Goal: Task Accomplishment & Management: Manage account settings

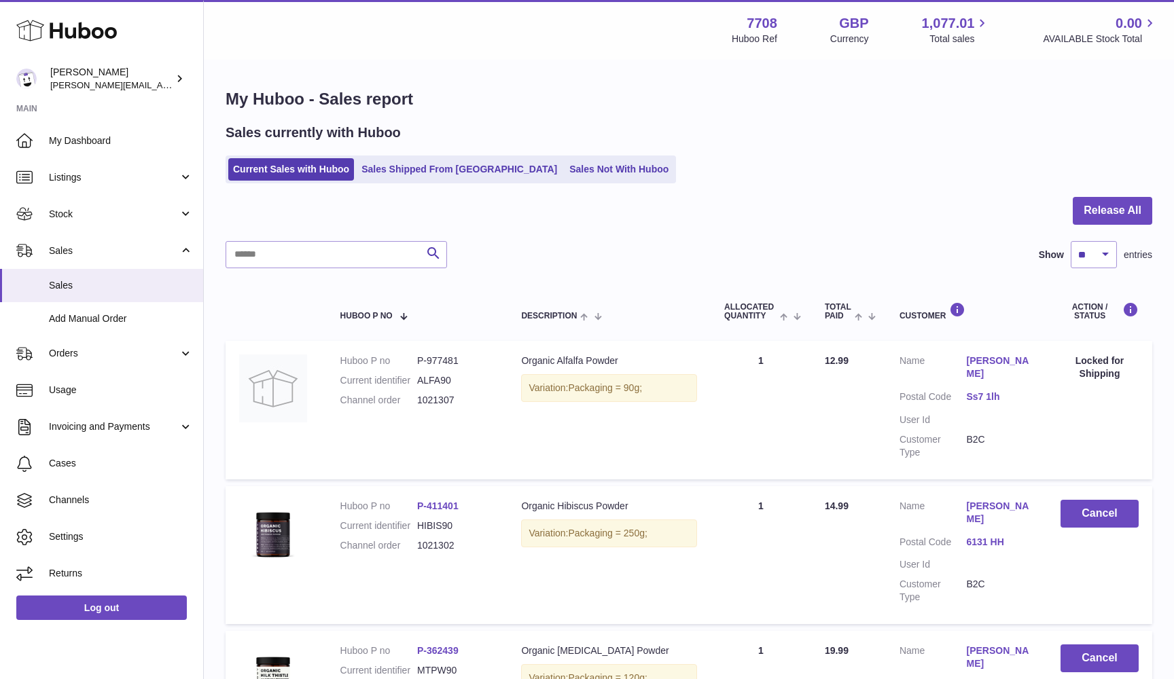
click at [269, 180] on ul "Current Sales with Huboo Sales Shipped From Huboo Sales Not With Huboo" at bounding box center [450, 170] width 450 height 28
click at [265, 168] on link "Current Sales with Huboo" at bounding box center [291, 169] width 126 height 22
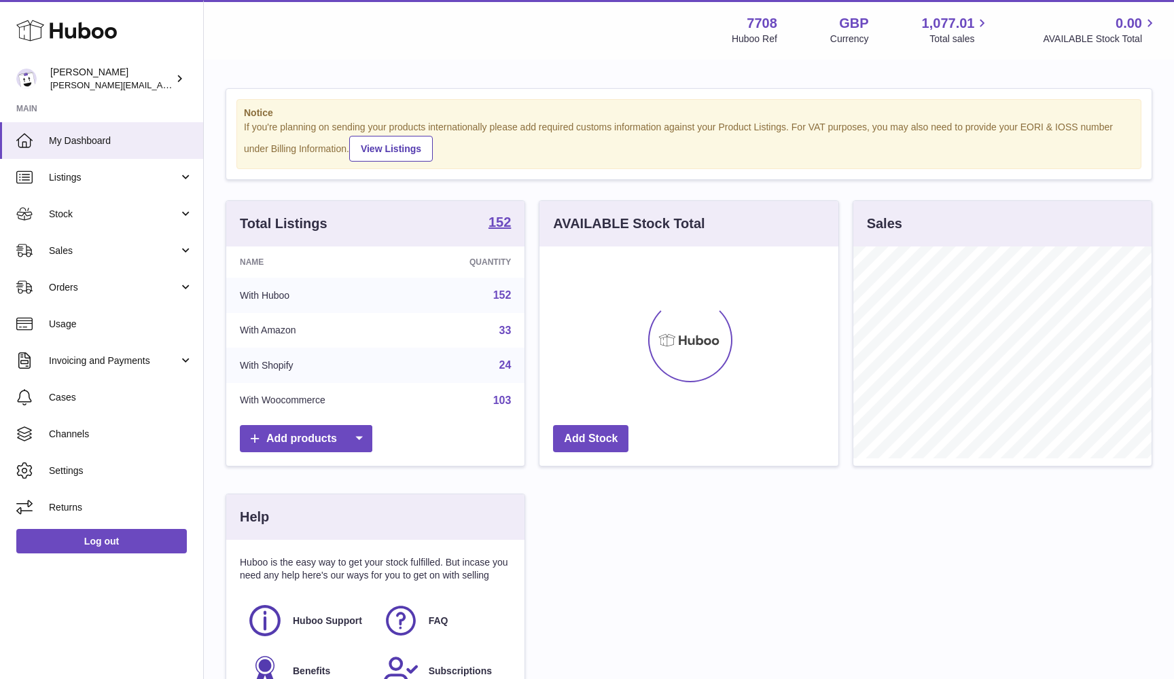
scroll to position [212, 299]
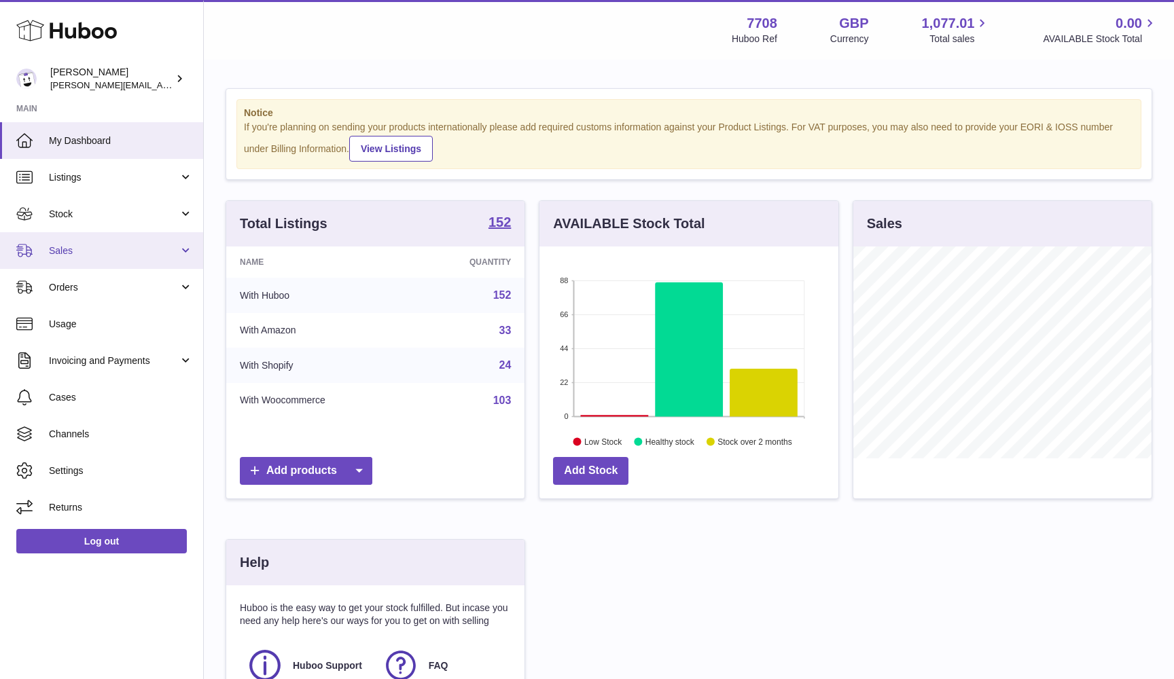
click at [109, 259] on link "Sales" at bounding box center [101, 250] width 203 height 37
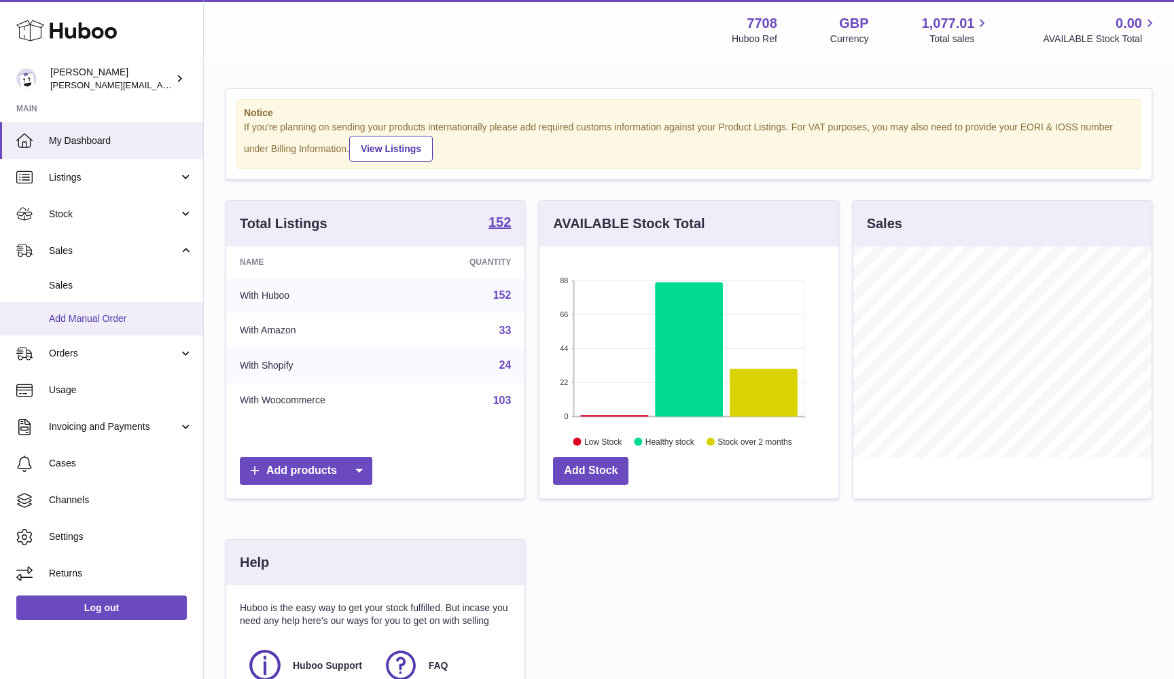
click at [108, 302] on link "Add Manual Order" at bounding box center [101, 318] width 203 height 33
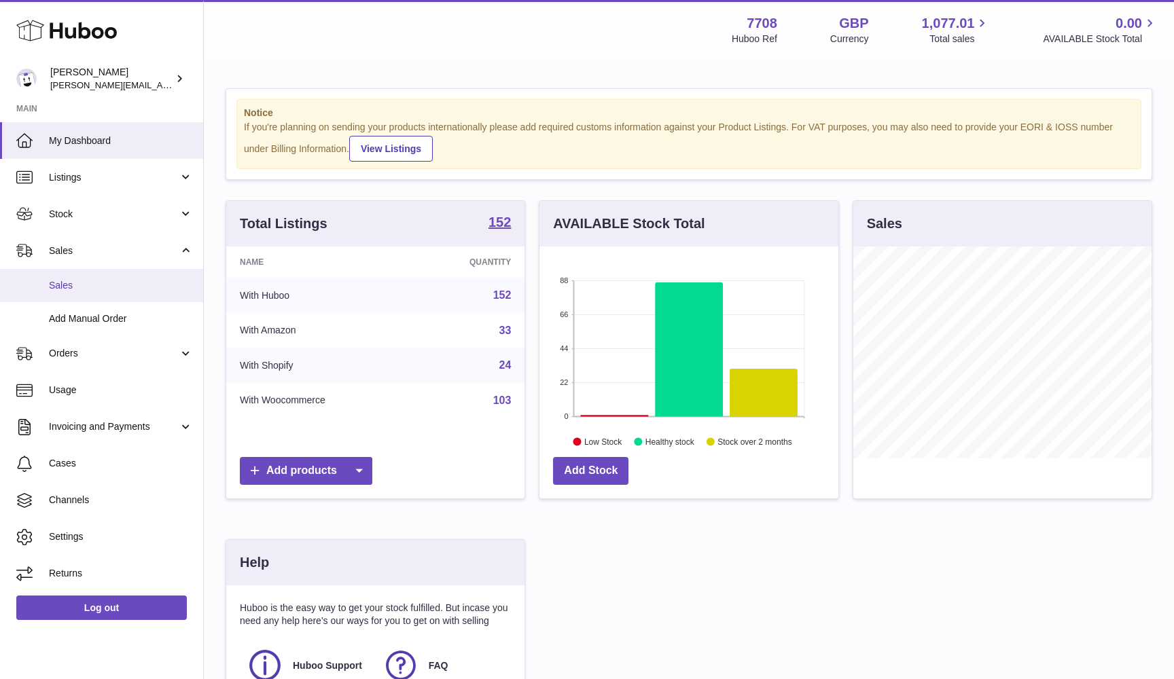
click at [100, 281] on span "Sales" at bounding box center [121, 285] width 144 height 13
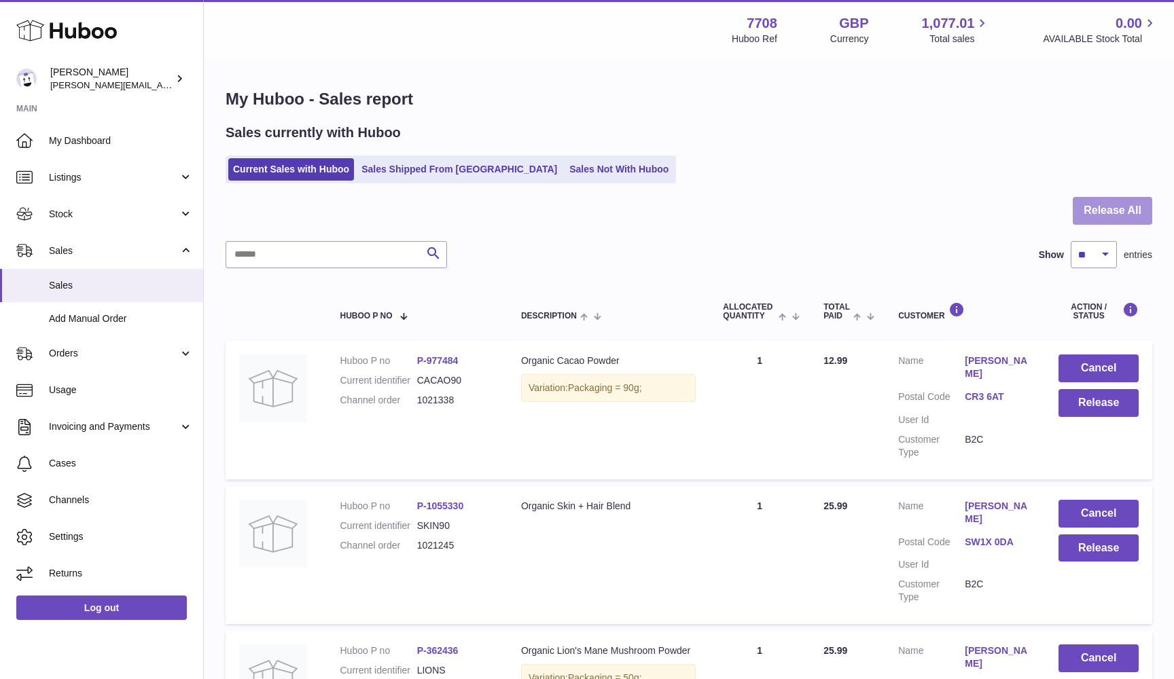
click at [1110, 205] on button "Release All" at bounding box center [1111, 211] width 79 height 28
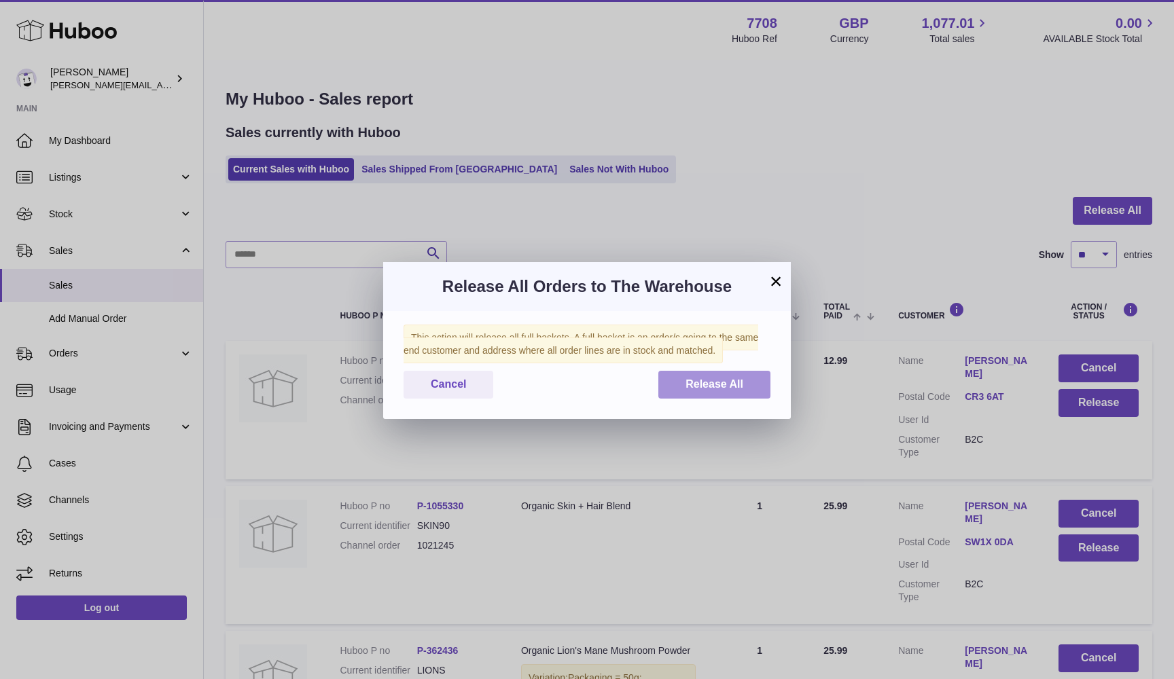
click at [677, 386] on button "Release All" at bounding box center [714, 385] width 112 height 28
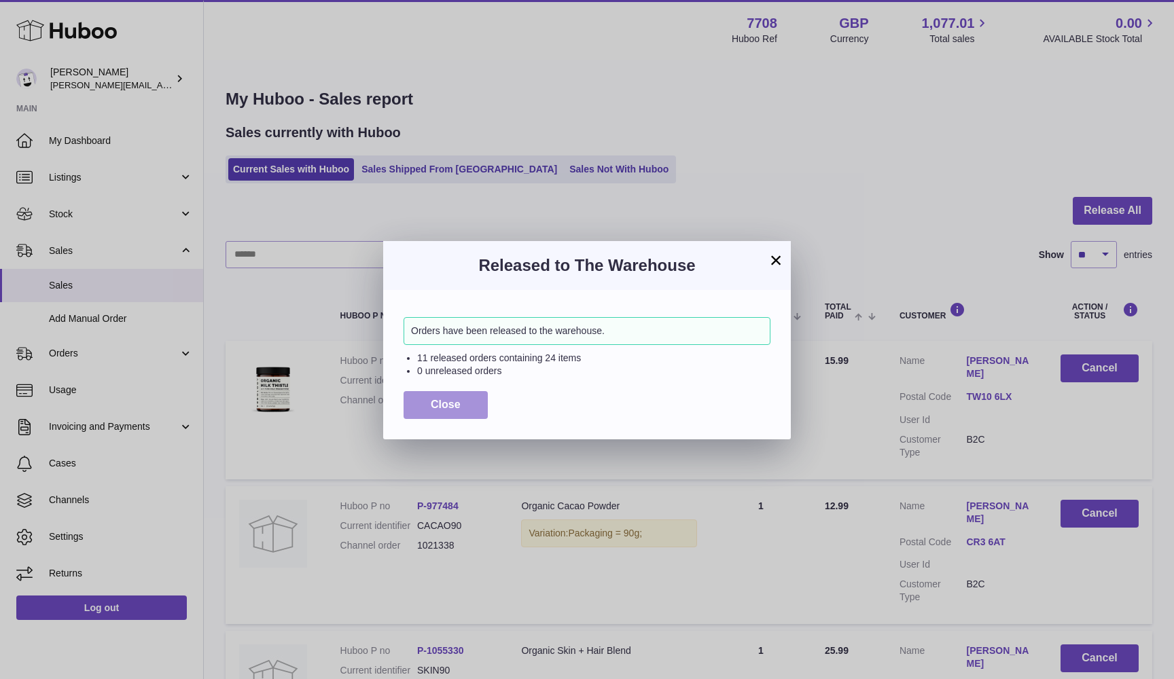
click at [435, 399] on span "Close" at bounding box center [446, 405] width 30 height 12
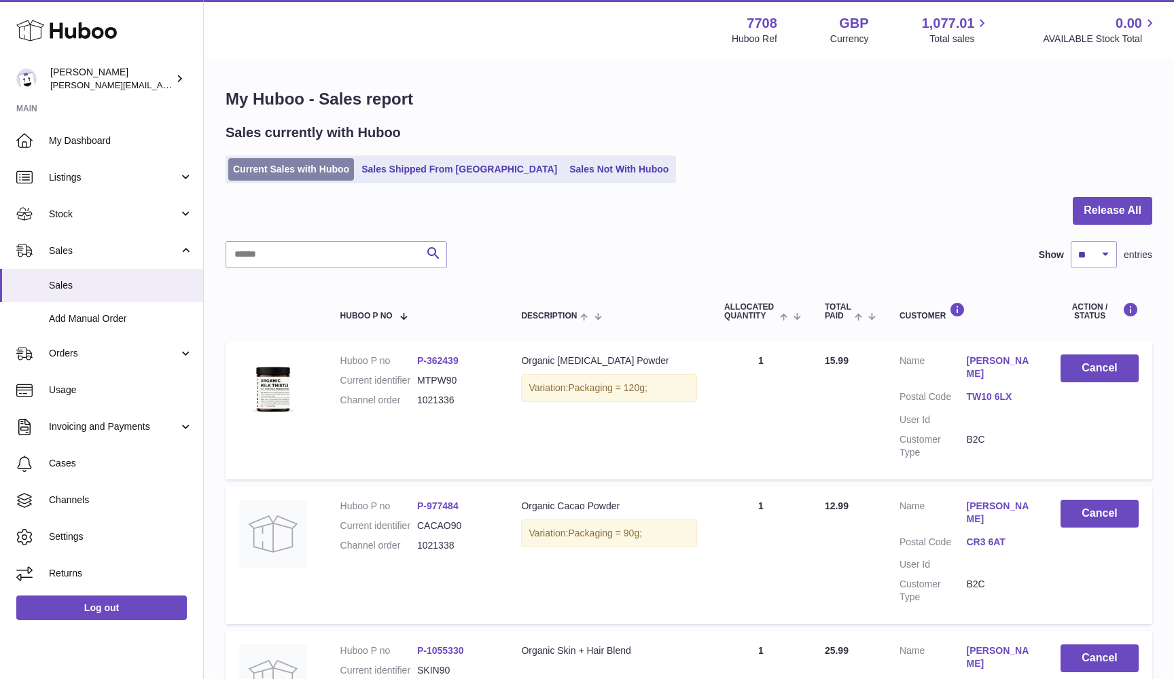
click at [316, 171] on link "Current Sales with Huboo" at bounding box center [291, 169] width 126 height 22
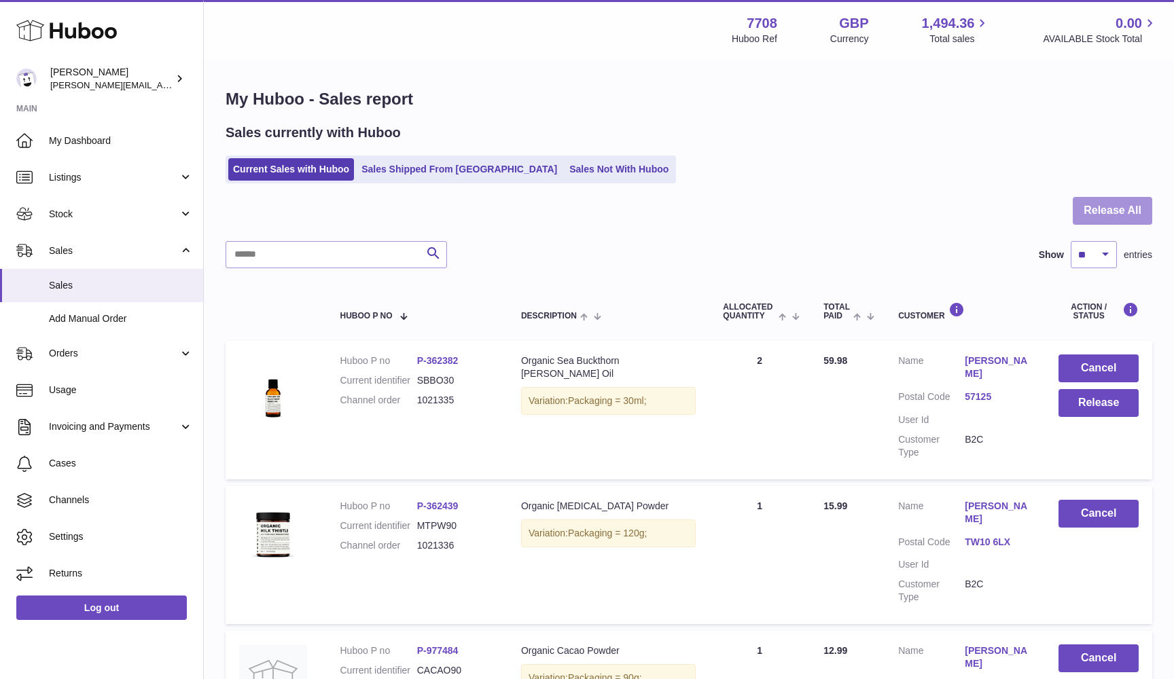
click at [1114, 215] on button "Release All" at bounding box center [1111, 211] width 79 height 28
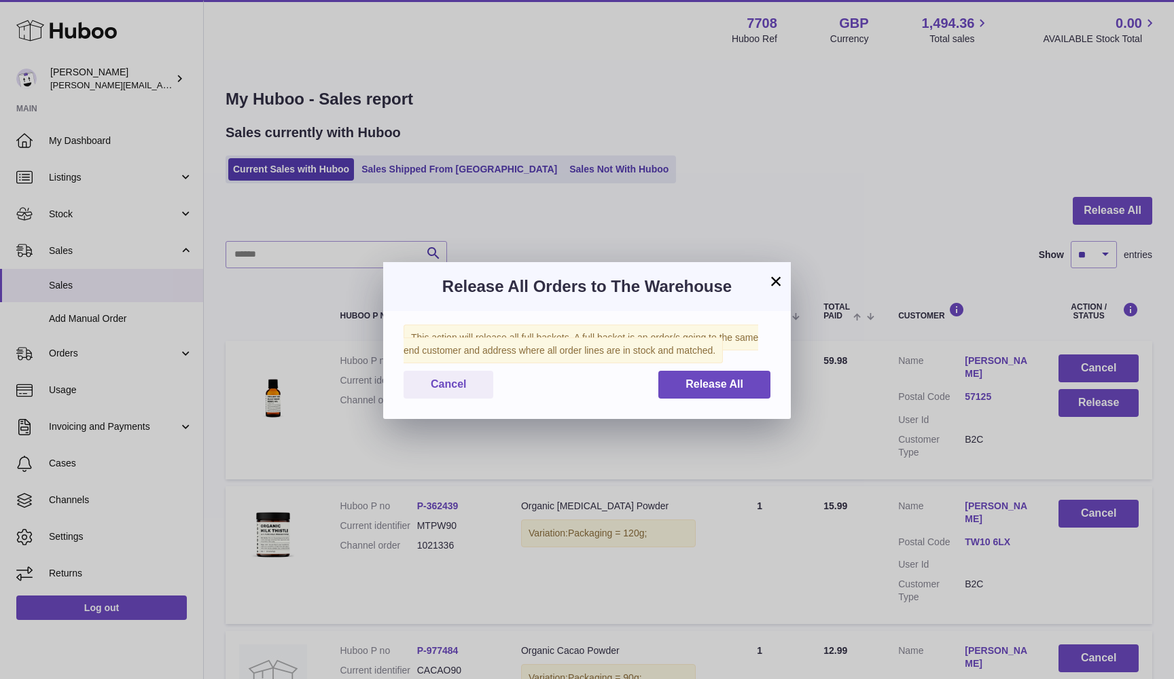
click at [729, 369] on div "This action will release all full baskets. A full basket is an order/s going to…" at bounding box center [586, 365] width 407 height 108
click at [678, 384] on button "Release All" at bounding box center [714, 385] width 112 height 28
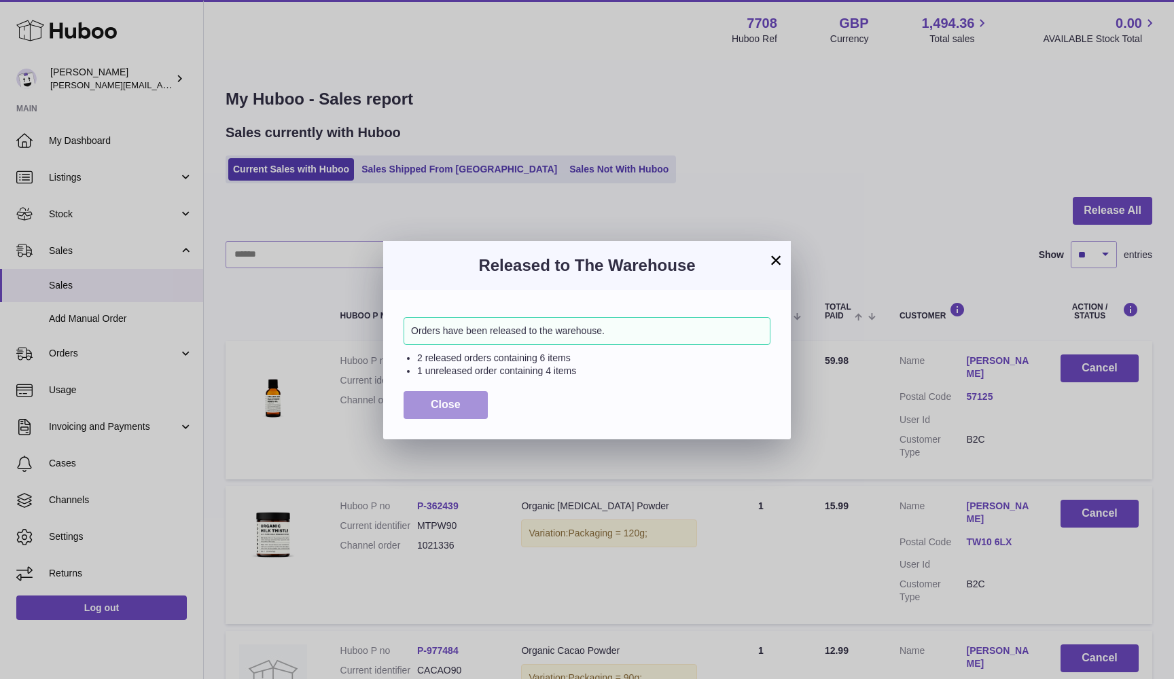
click at [460, 403] on button "Close" at bounding box center [445, 405] width 84 height 28
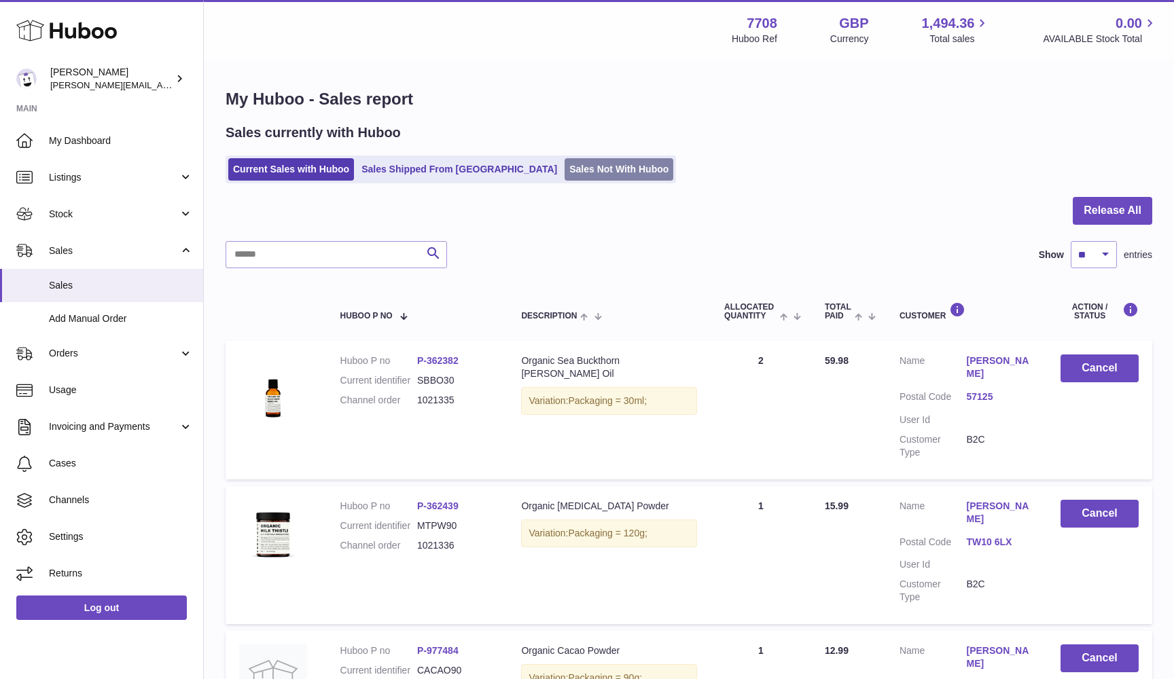
click at [564, 166] on link "Sales Not With Huboo" at bounding box center [618, 169] width 109 height 22
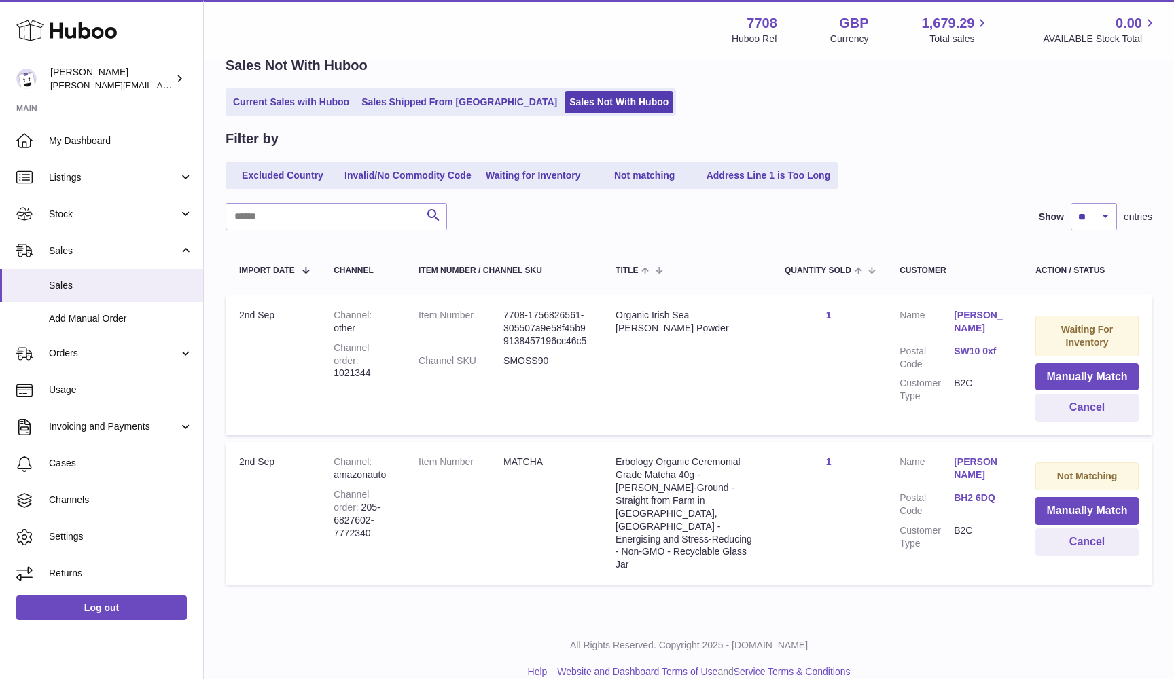
scroll to position [67, 0]
click at [1095, 505] on button "Manually Match" at bounding box center [1086, 512] width 103 height 28
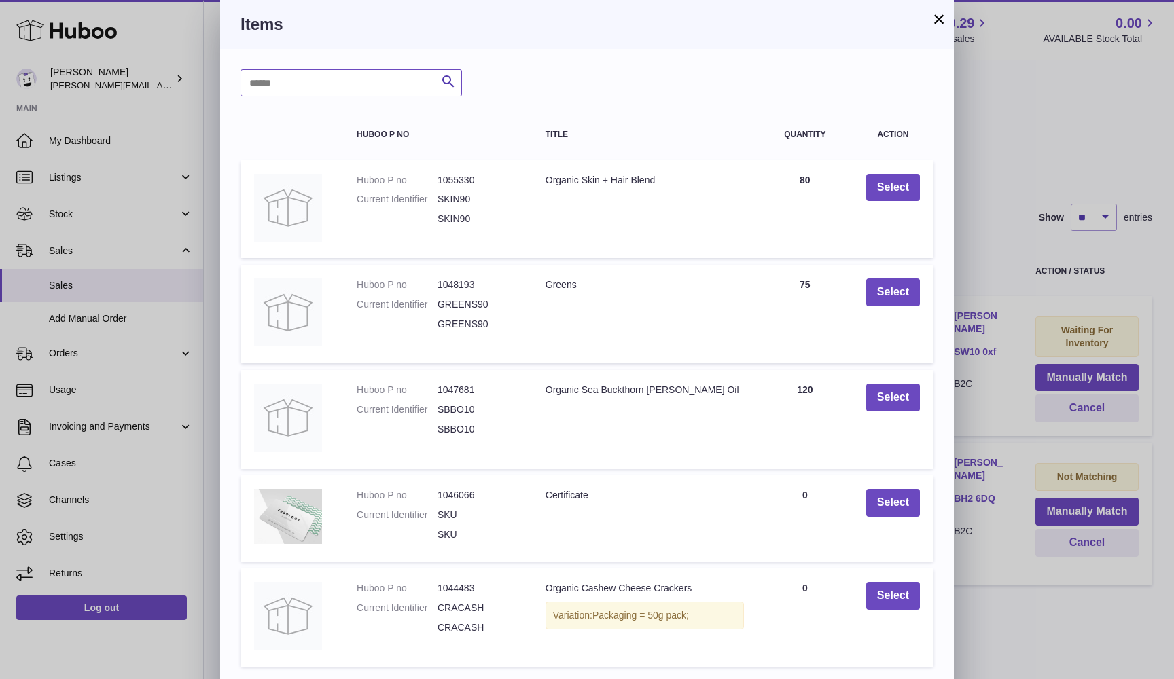
click at [273, 88] on input "text" at bounding box center [350, 82] width 221 height 27
type input "******"
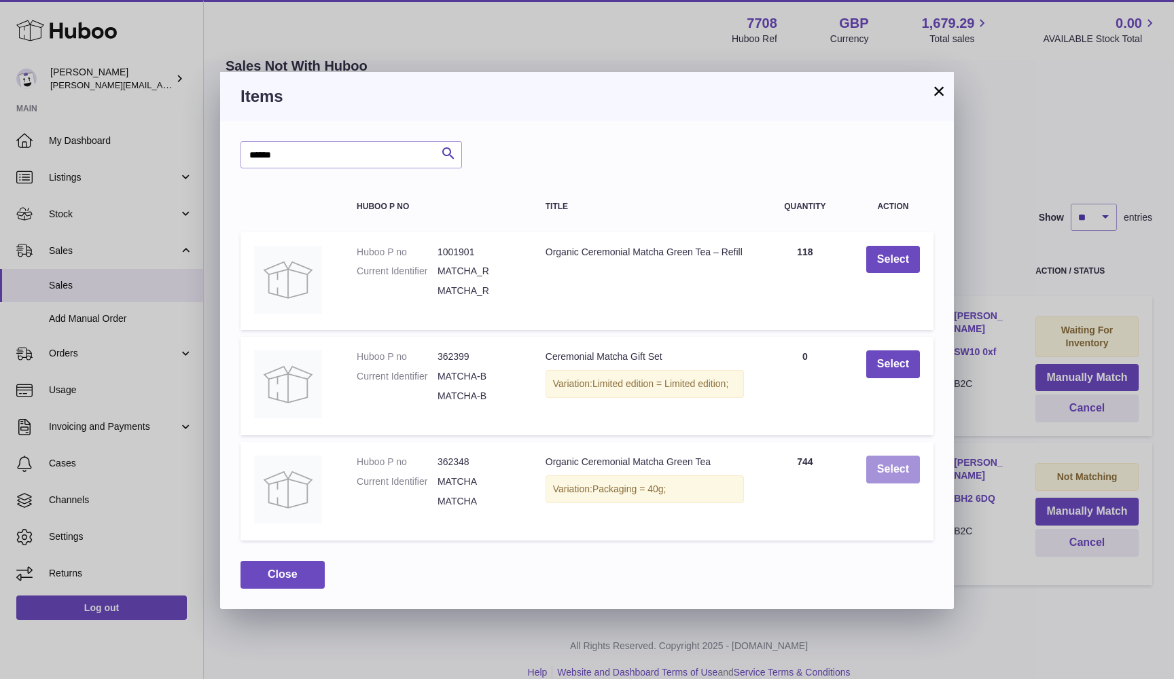
click at [889, 465] on button "Select" at bounding box center [893, 470] width 54 height 28
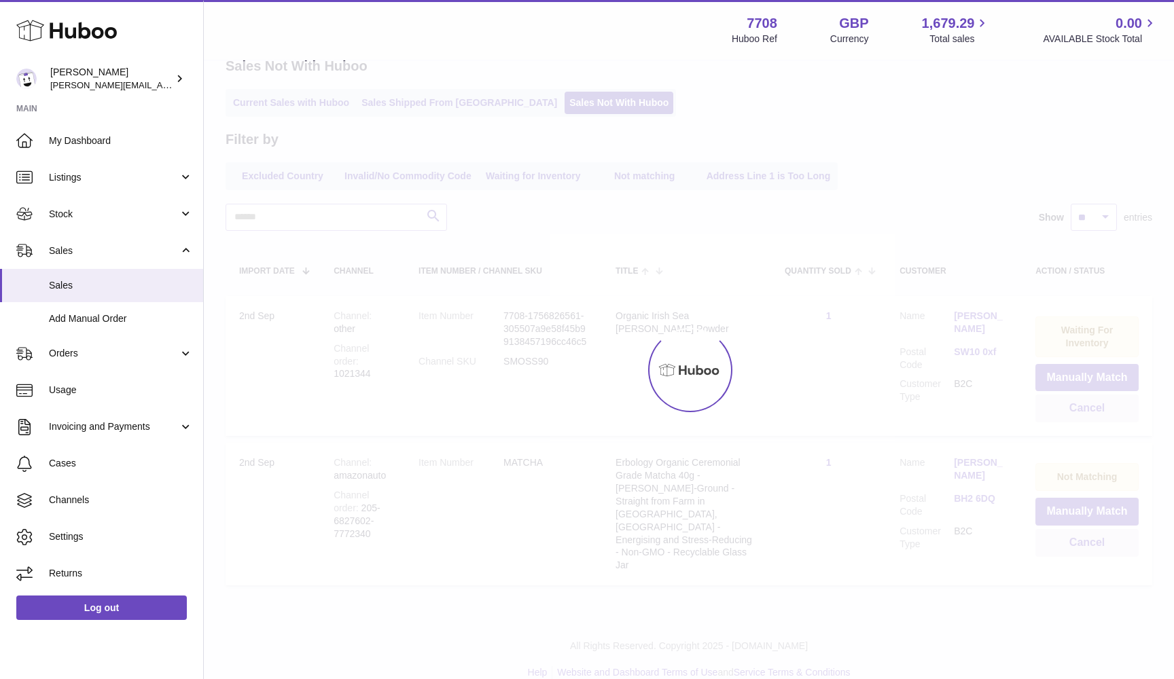
scroll to position [0, 0]
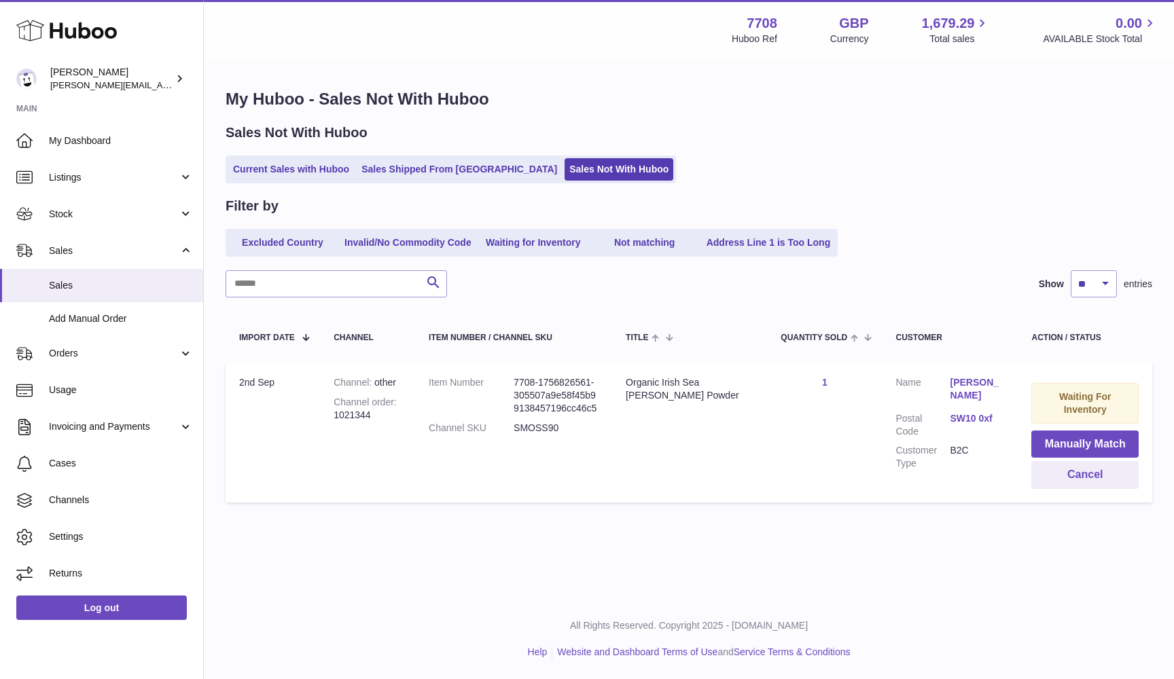
click at [342, 410] on div "Channel order 1021344" at bounding box center [367, 409] width 68 height 26
drag, startPoint x: 335, startPoint y: 410, endPoint x: 398, endPoint y: 410, distance: 63.2
click at [398, 410] on div "Channel order 1021344" at bounding box center [367, 409] width 68 height 26
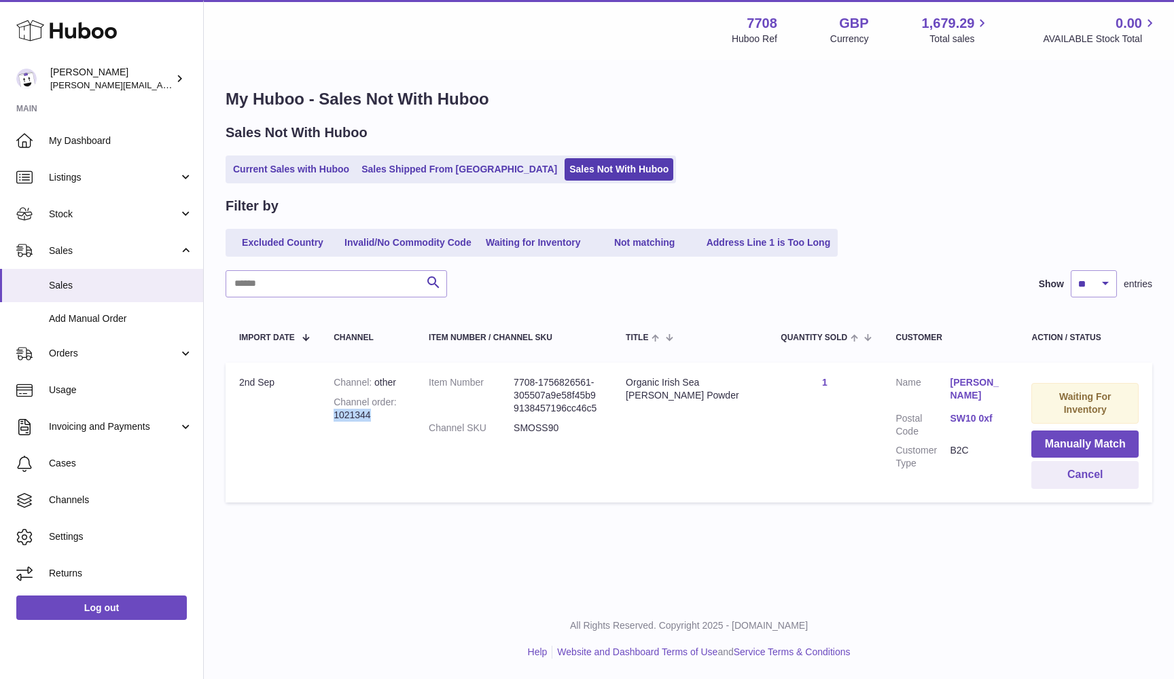
copy div "1021344"
click at [257, 172] on link "Current Sales with Huboo" at bounding box center [291, 169] width 126 height 22
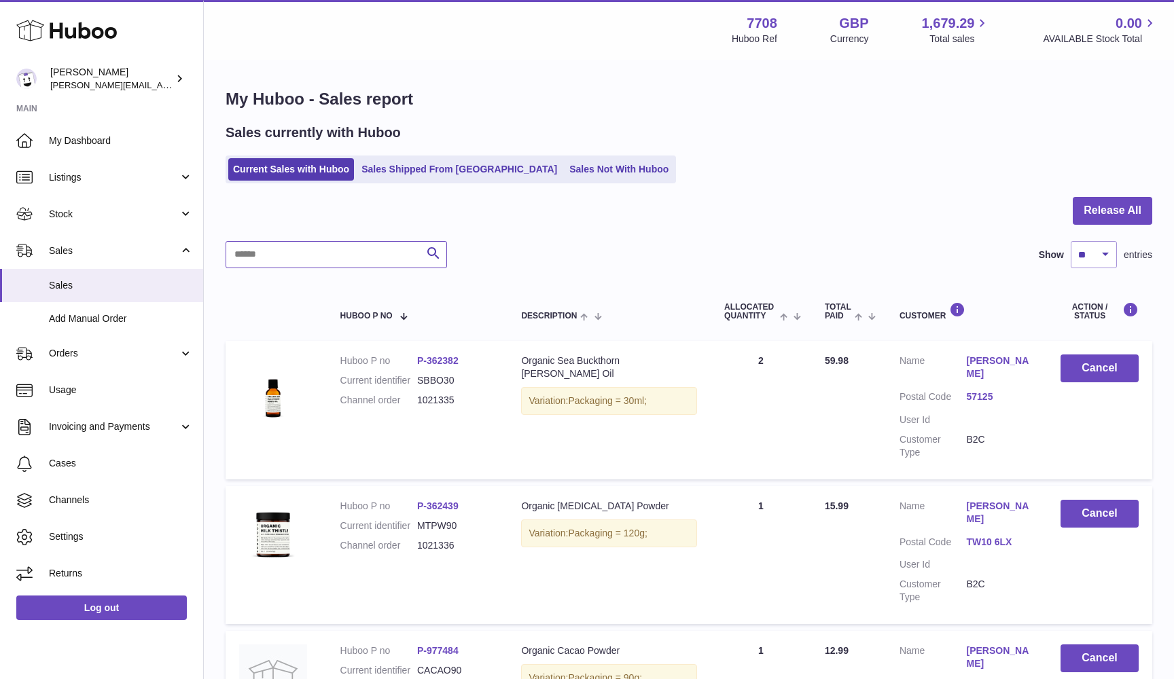
click at [248, 249] on input "text" at bounding box center [335, 254] width 221 height 27
paste input "*******"
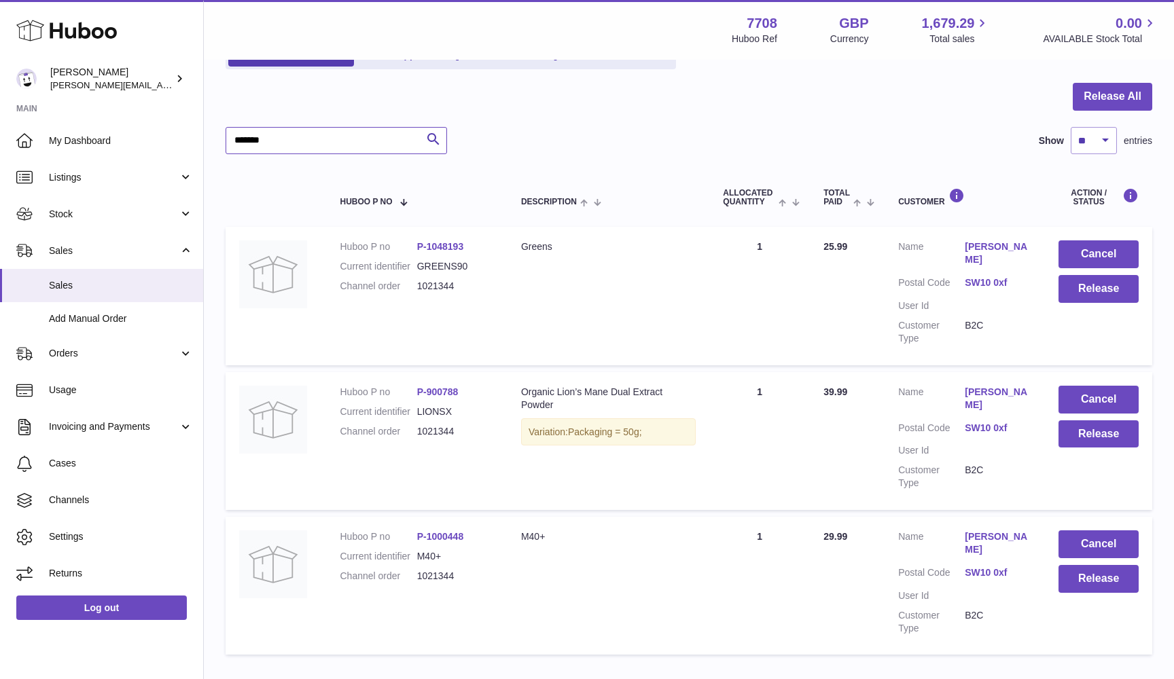
scroll to position [100, 0]
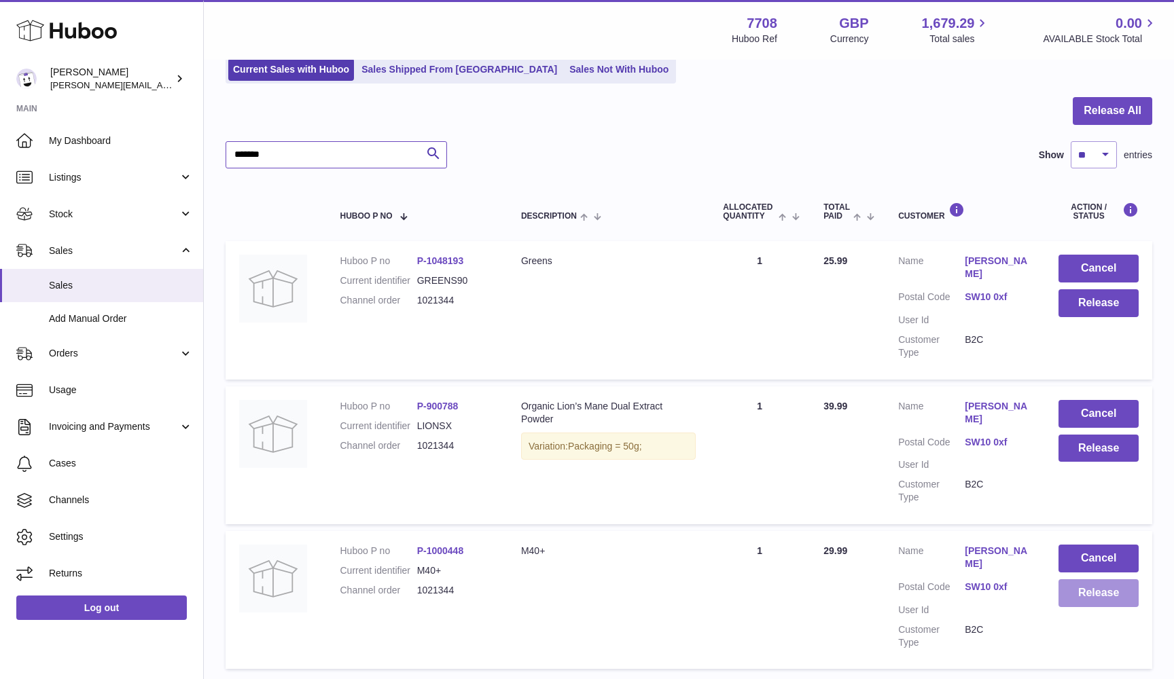
type input "*******"
click at [1076, 580] on button "Release" at bounding box center [1098, 593] width 80 height 28
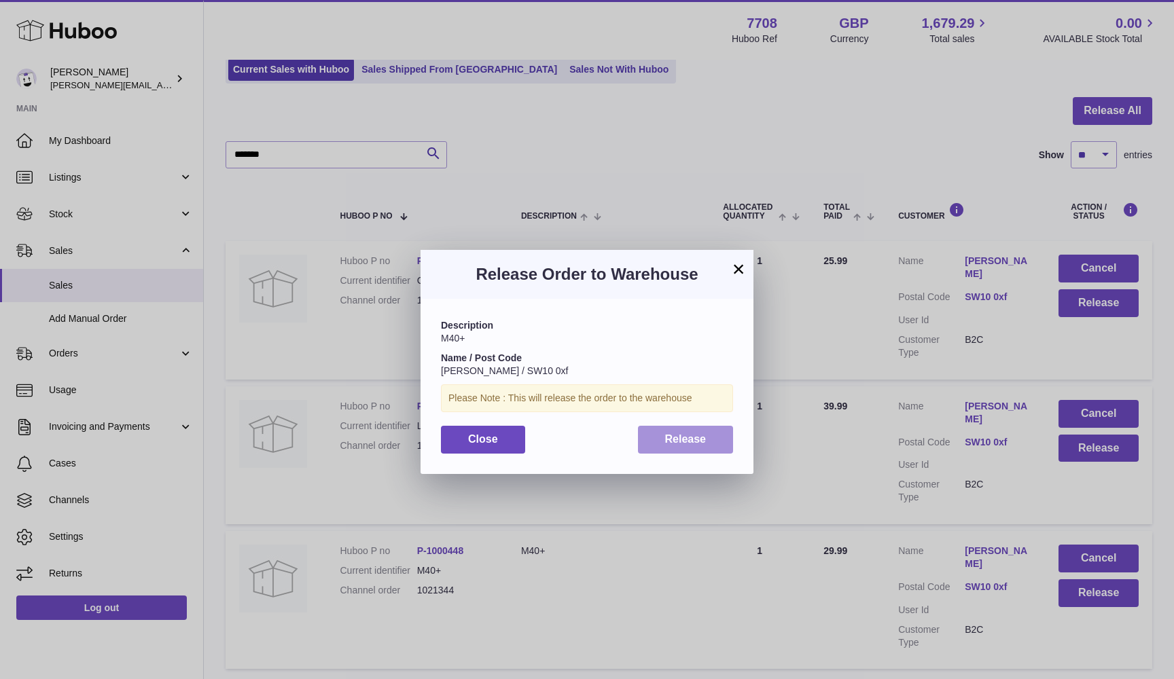
click at [725, 437] on button "Release" at bounding box center [686, 440] width 96 height 28
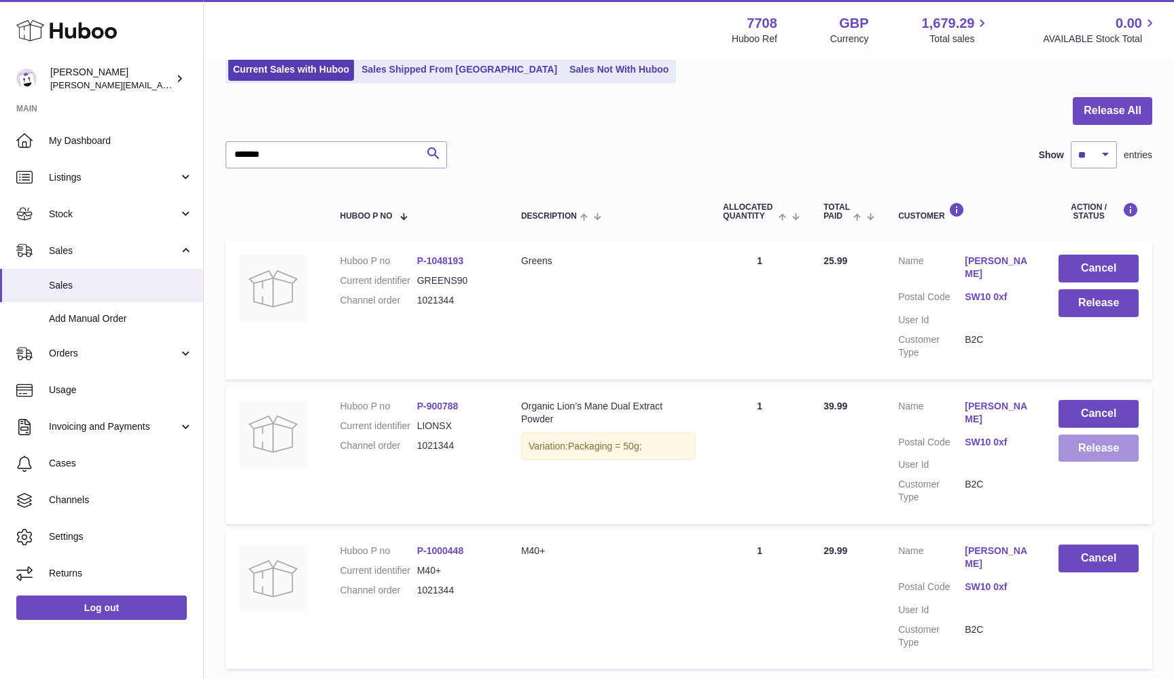
click at [1091, 441] on button "Release" at bounding box center [1098, 449] width 80 height 28
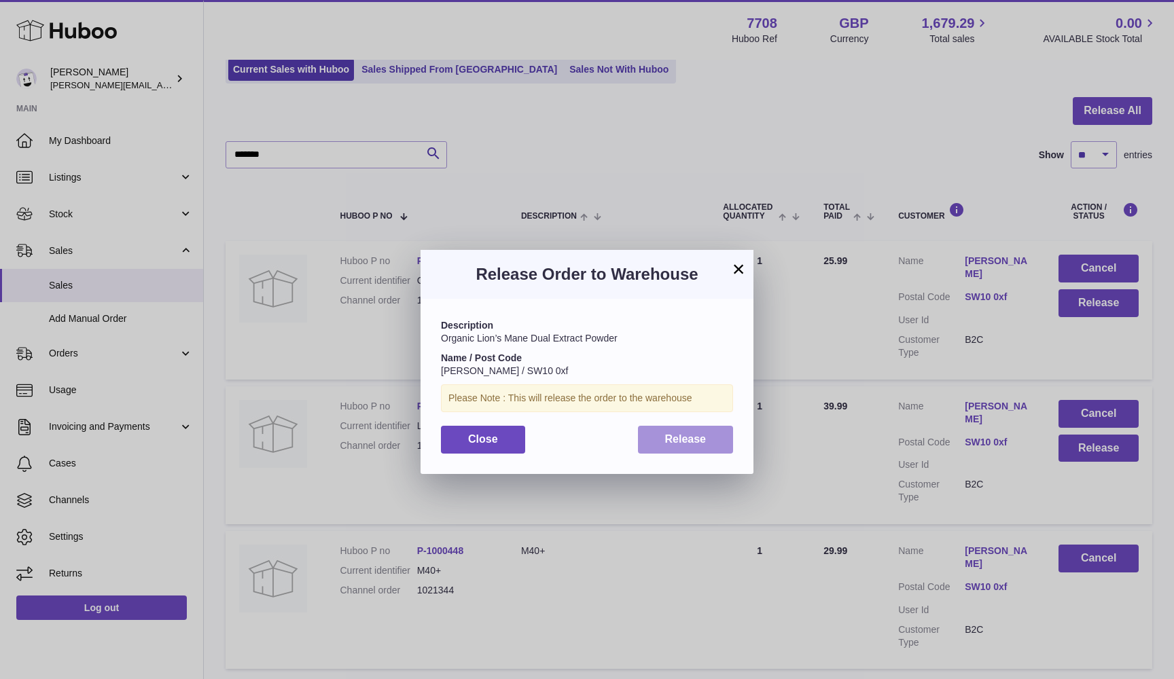
click at [650, 437] on button "Release" at bounding box center [686, 440] width 96 height 28
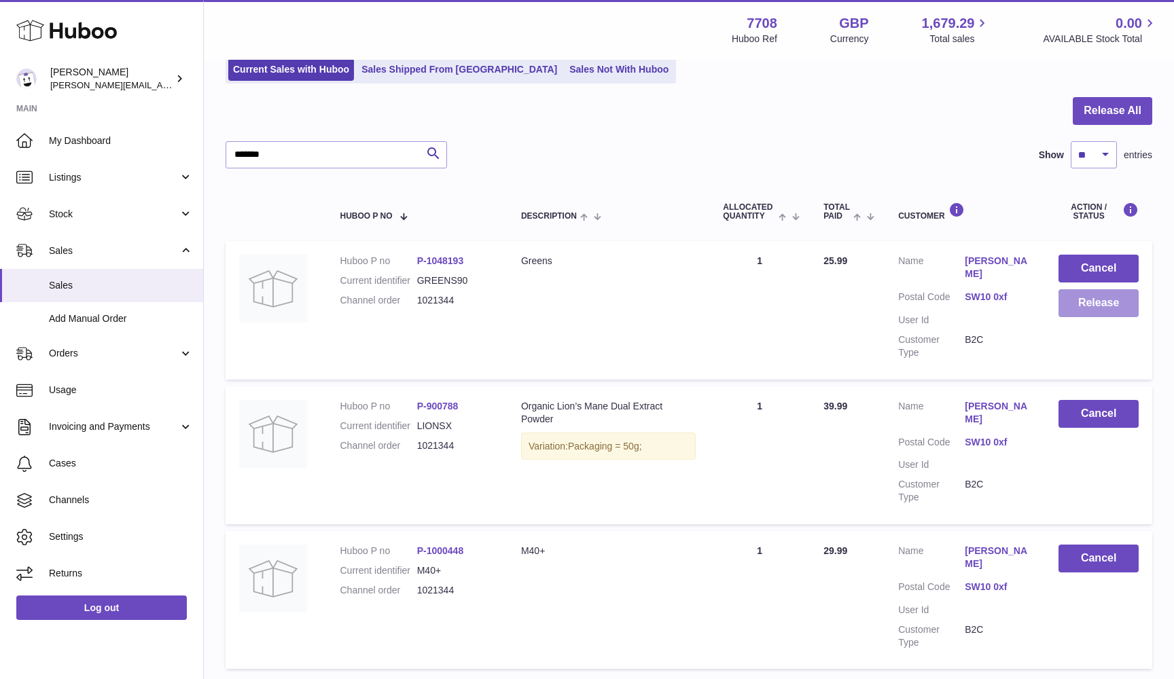
click at [1102, 306] on button "Release" at bounding box center [1098, 303] width 80 height 28
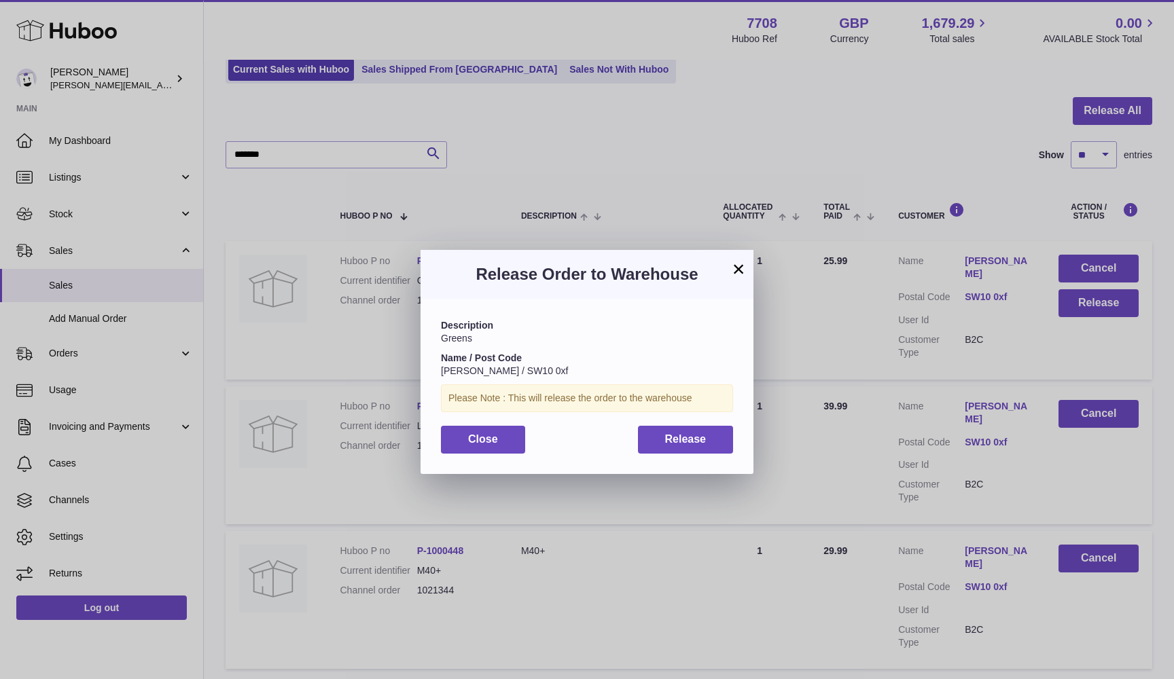
click at [696, 421] on div "Description Greens Name / Post Code Matthew Daines / SW10 0xf Please Note : Thi…" at bounding box center [586, 386] width 333 height 175
click at [660, 428] on button "Release" at bounding box center [686, 440] width 96 height 28
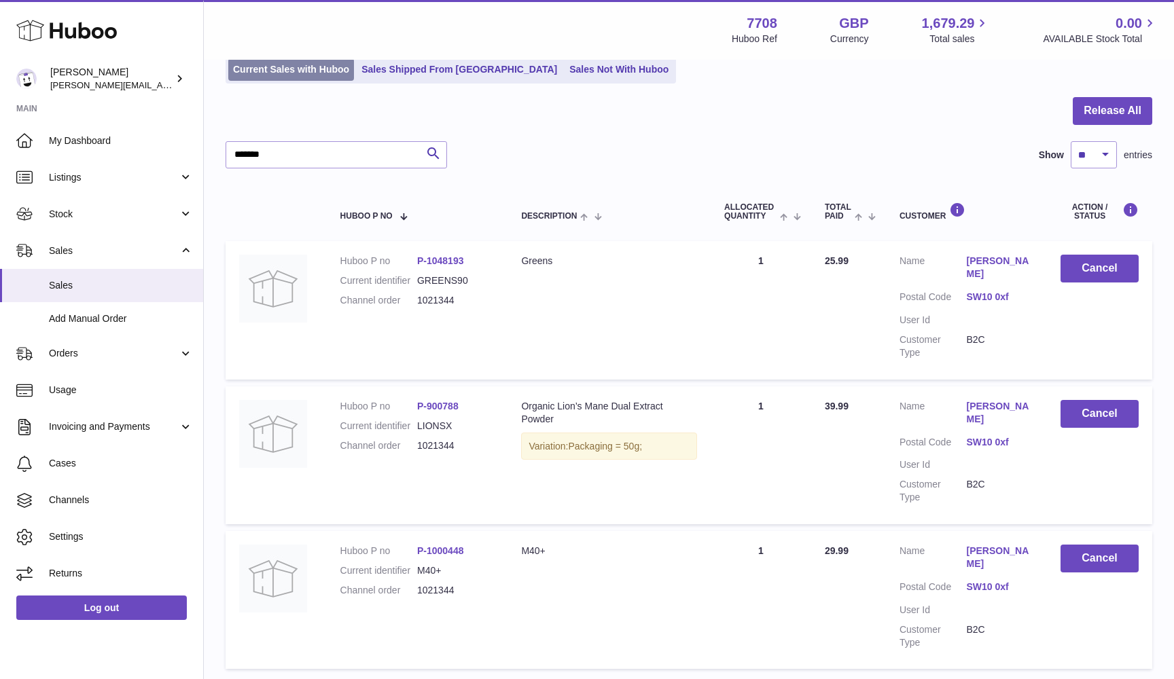
click at [271, 77] on link "Current Sales with Huboo" at bounding box center [291, 69] width 126 height 22
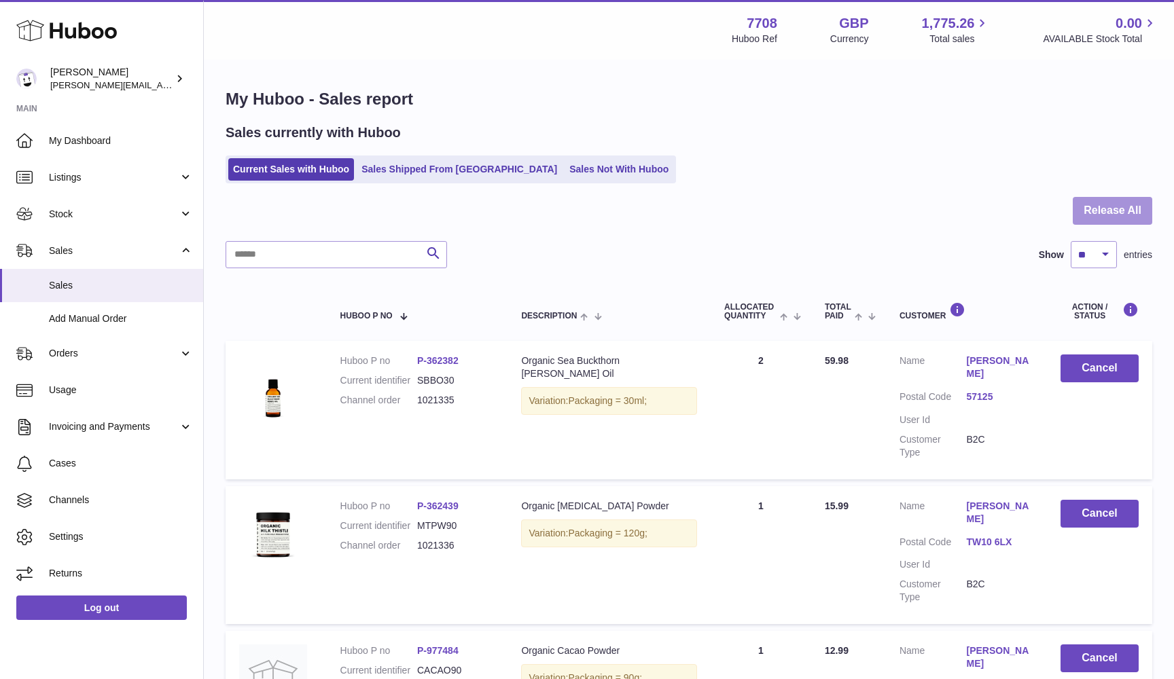
click at [1114, 217] on button "Release All" at bounding box center [1111, 211] width 79 height 28
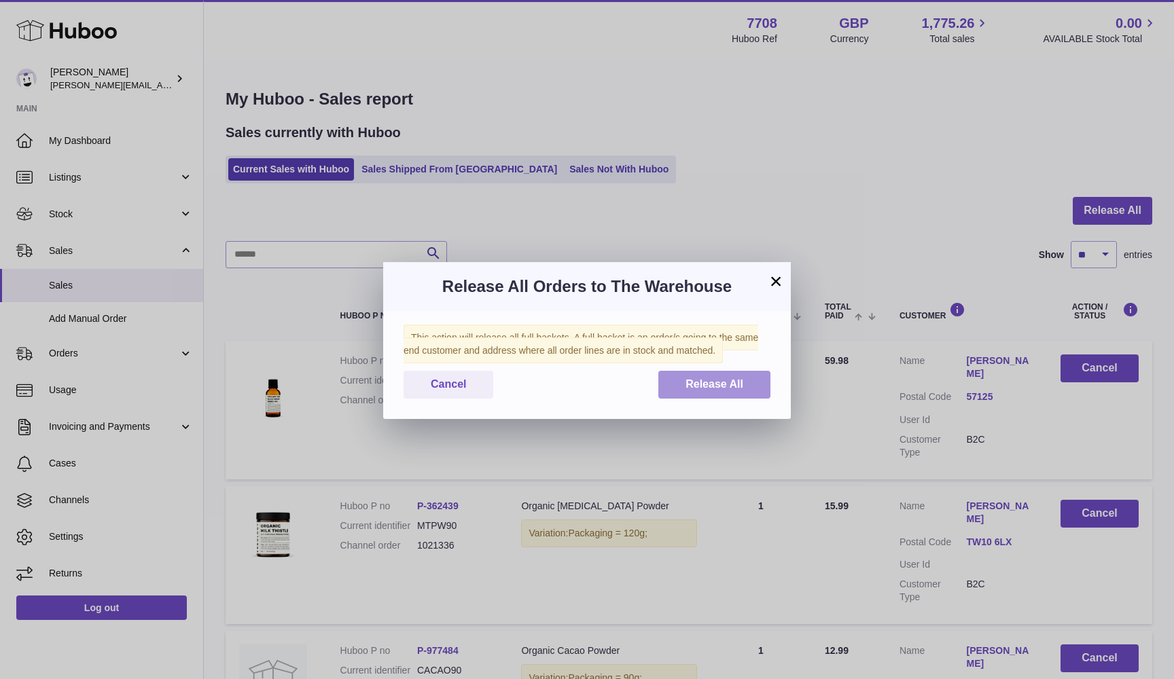
click at [720, 374] on button "Release All" at bounding box center [714, 385] width 112 height 28
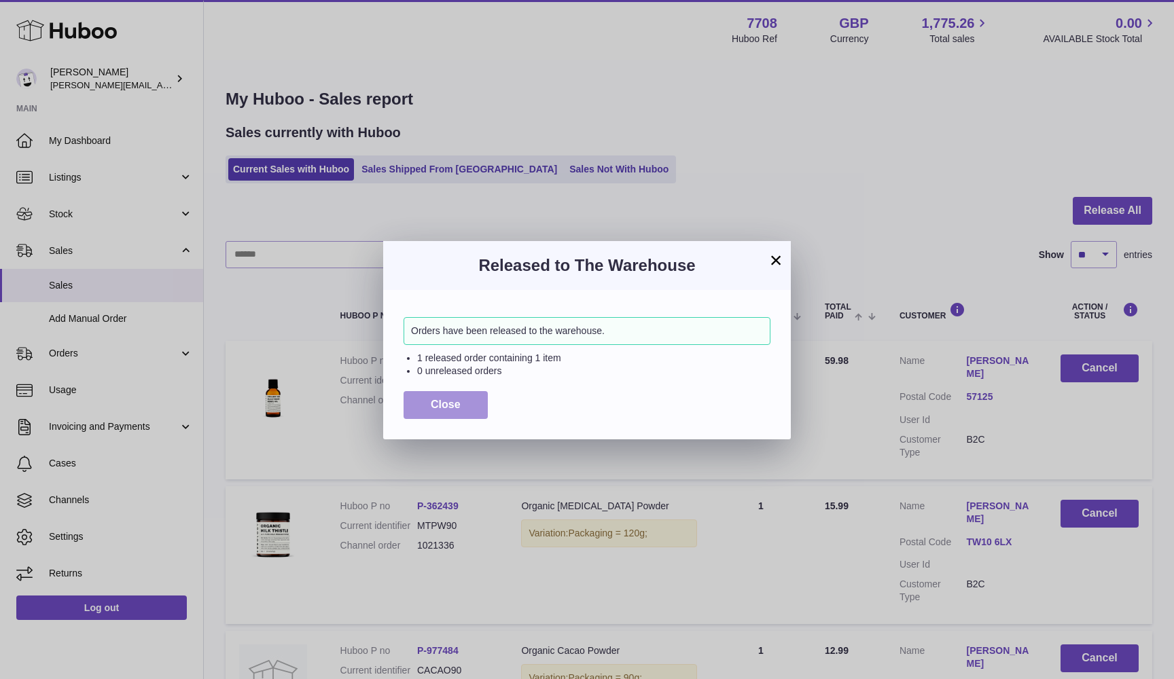
click at [431, 408] on span "Close" at bounding box center [446, 405] width 30 height 12
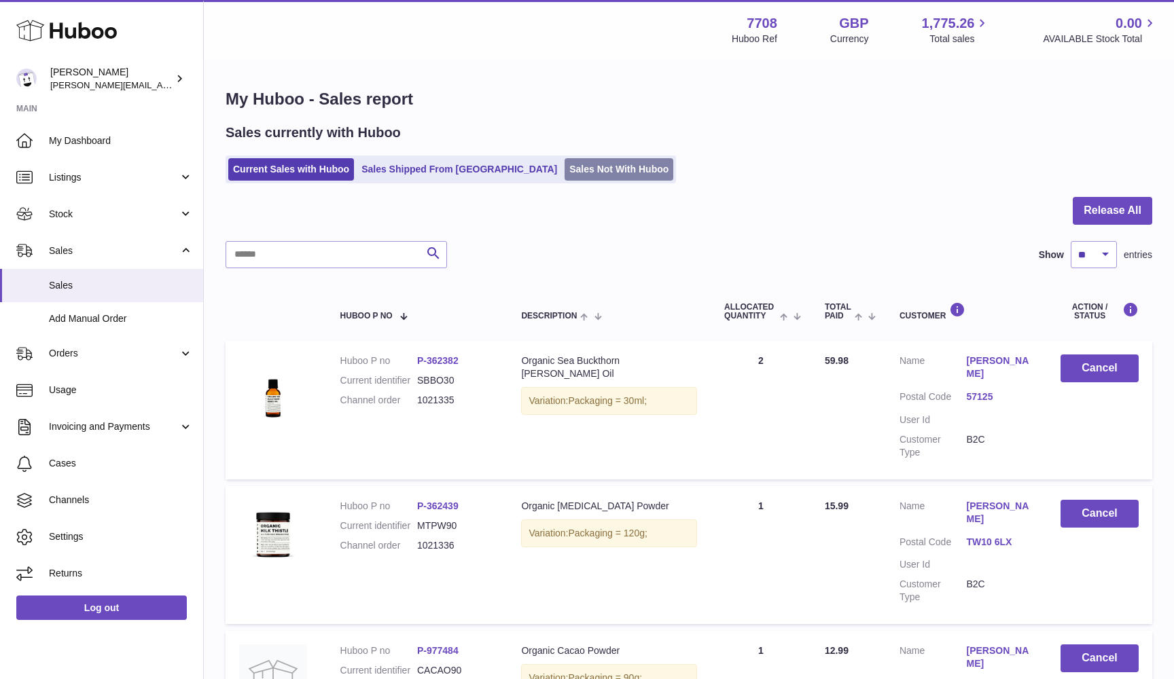
click at [564, 174] on link "Sales Not With Huboo" at bounding box center [618, 169] width 109 height 22
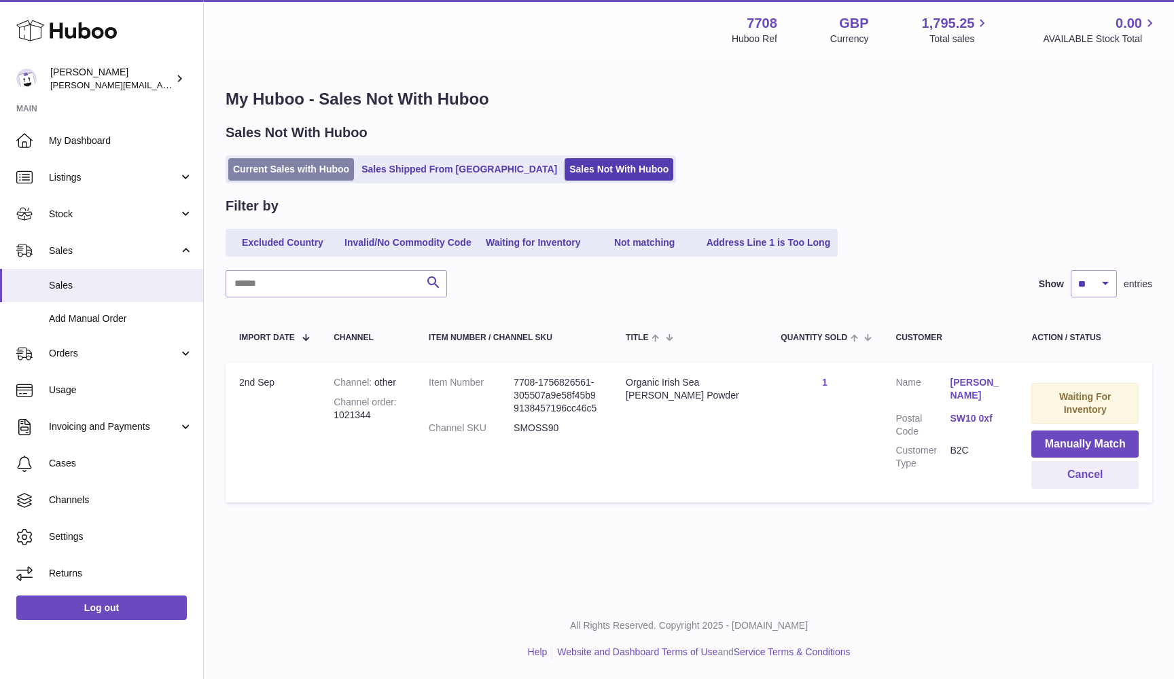
click at [282, 175] on link "Current Sales with Huboo" at bounding box center [291, 169] width 126 height 22
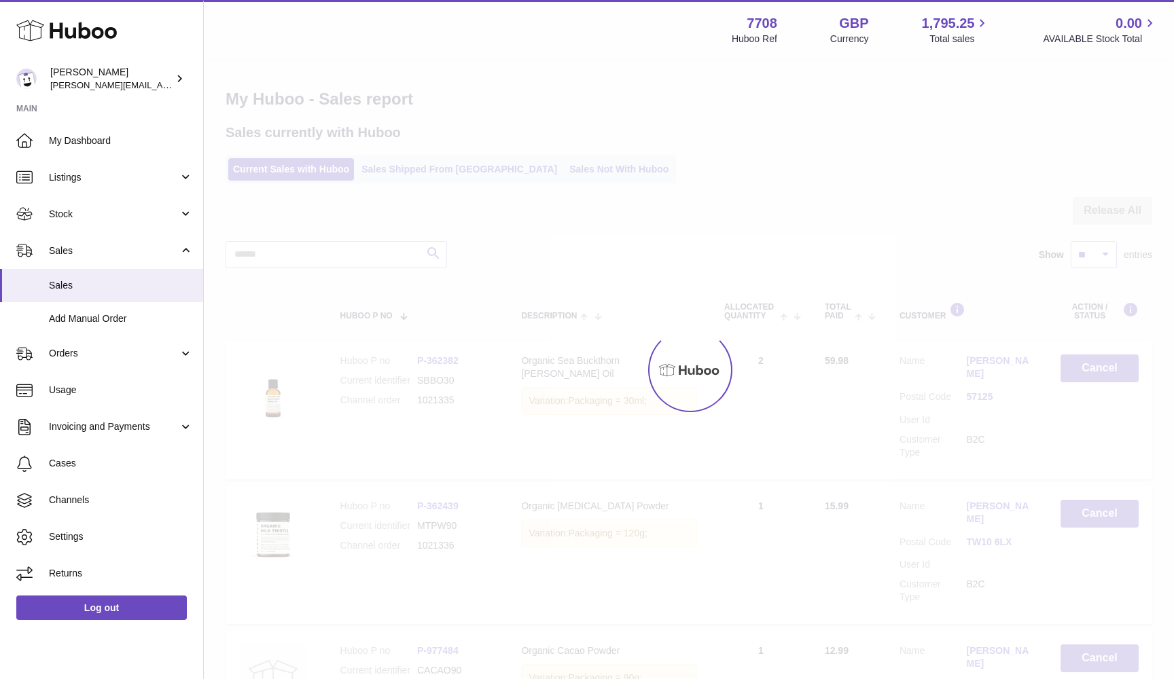
click at [406, 1] on div "Menu Huboo 7708 Huboo Ref GBP Currency 1,795.25 Total sales 0.00 AVAILABLE Stoc…" at bounding box center [689, 30] width 970 height 60
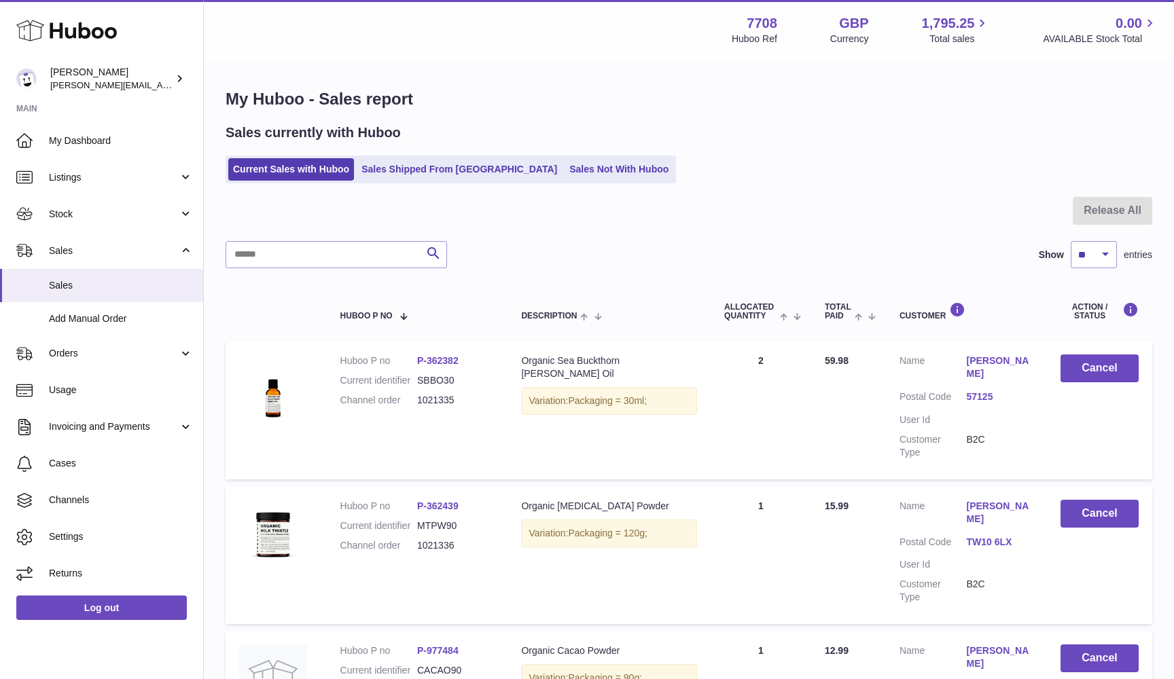
click at [406, 1] on div "Menu Huboo 7708 Huboo Ref GBP Currency 1,795.25 Total sales 0.00 AVAILABLE Stoc…" at bounding box center [689, 30] width 970 height 60
